Goal: Navigation & Orientation: Find specific page/section

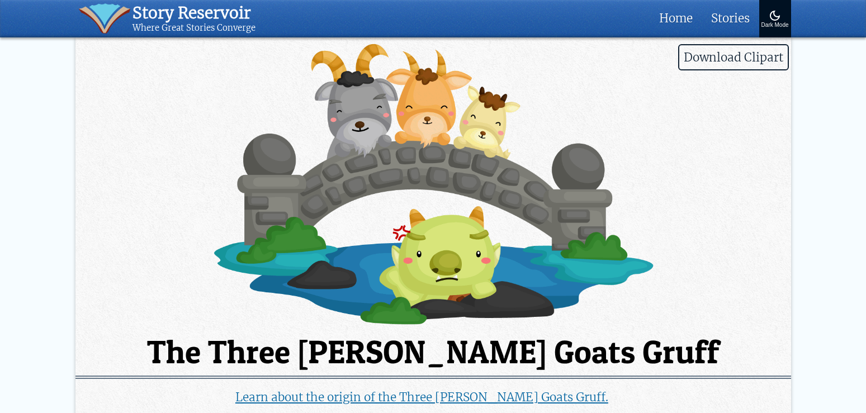
click at [651, 155] on img at bounding box center [434, 184] width 716 height 284
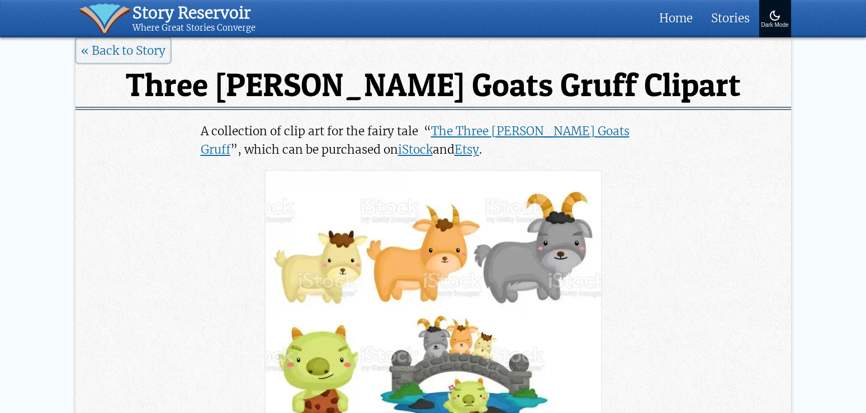
scroll to position [342, 0]
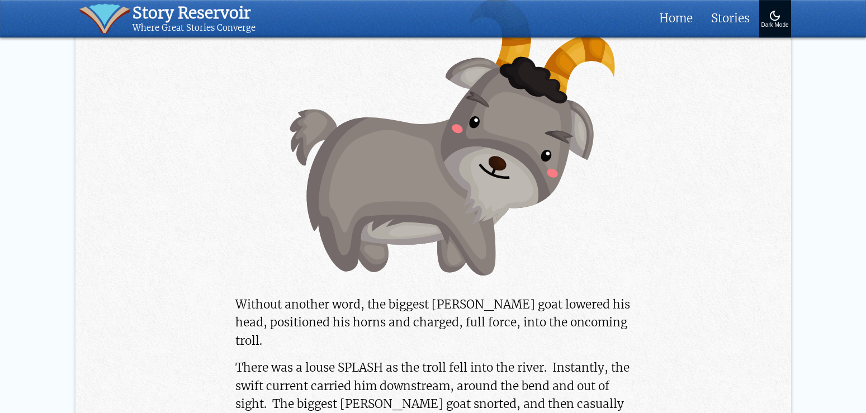
scroll to position [2111, 0]
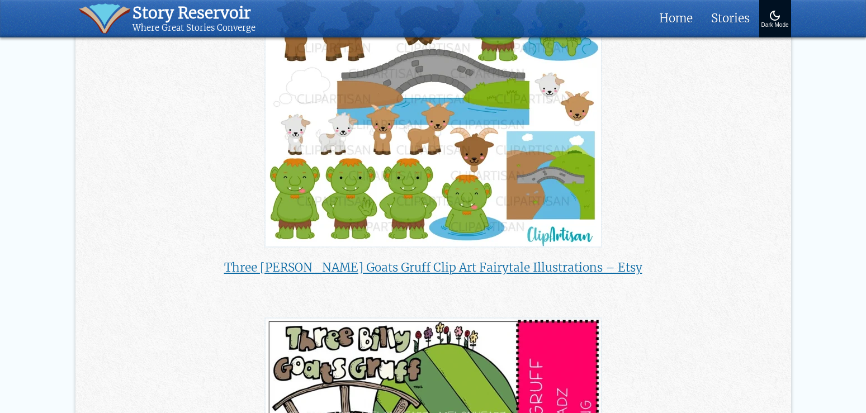
scroll to position [285, 0]
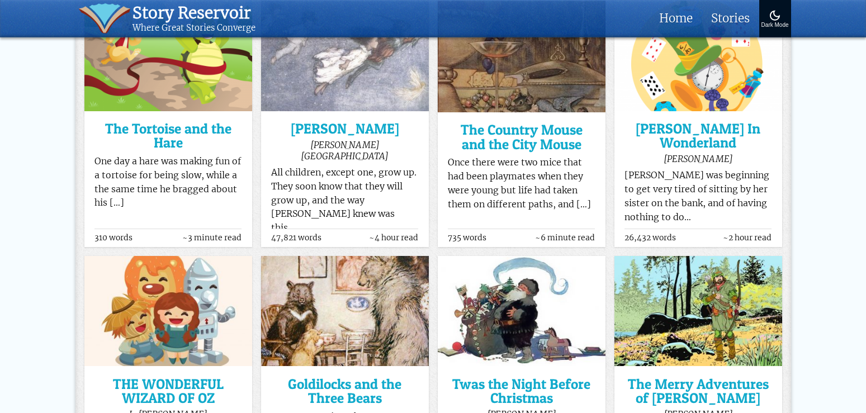
scroll to position [3537, 0]
